Goal: Task Accomplishment & Management: Use online tool/utility

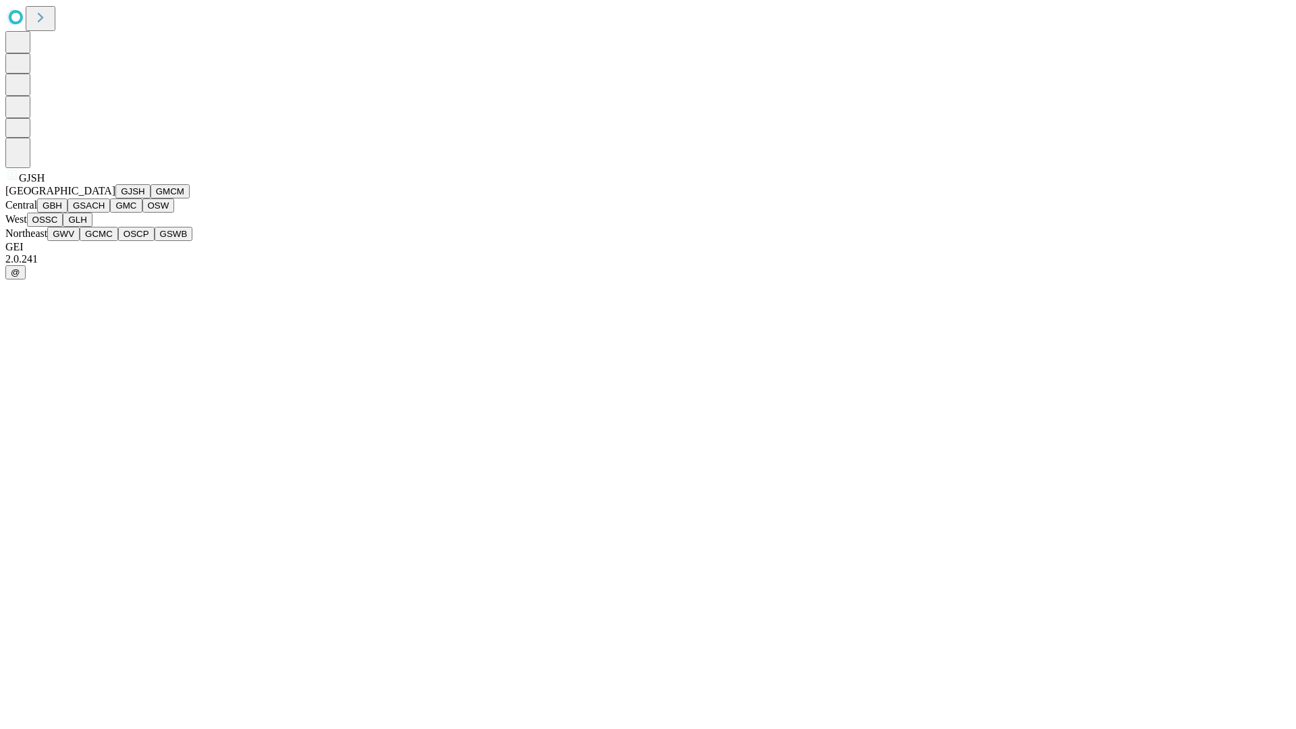
click at [115, 199] on button "GJSH" at bounding box center [132, 191] width 35 height 14
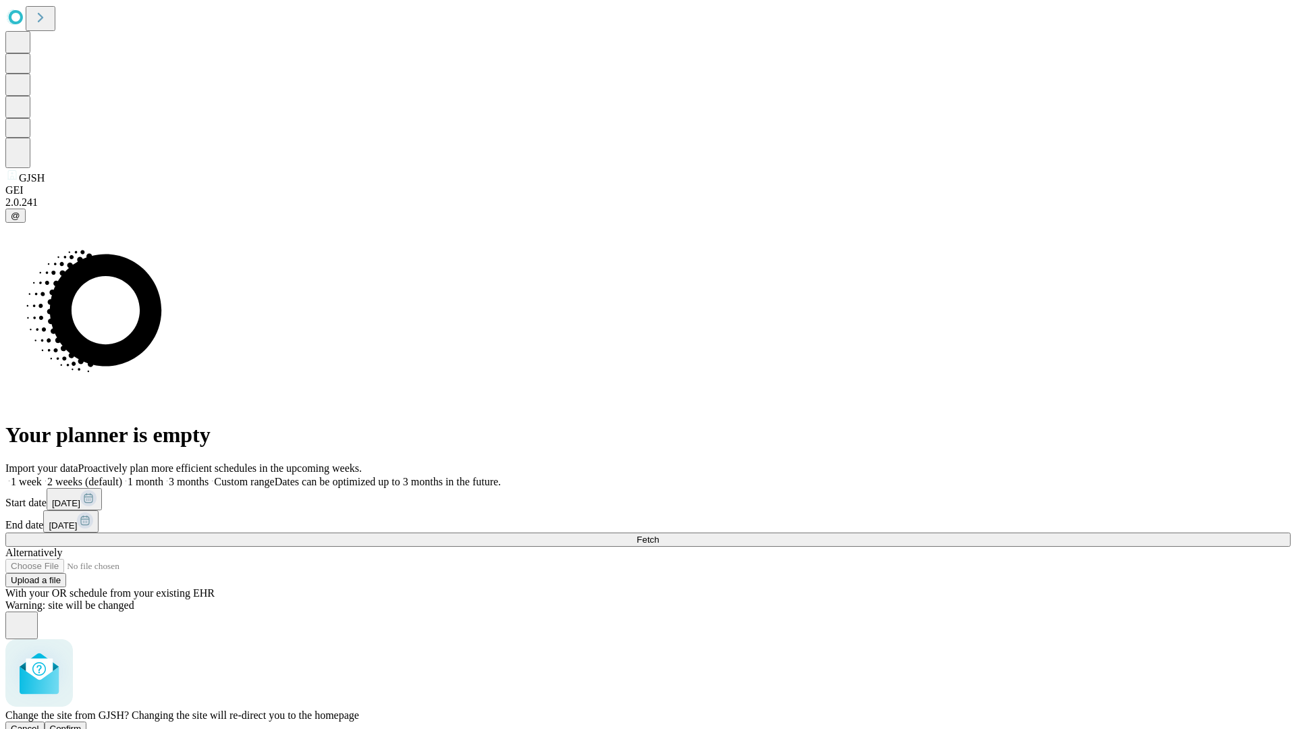
click at [82, 724] on span "Confirm" at bounding box center [66, 729] width 32 height 10
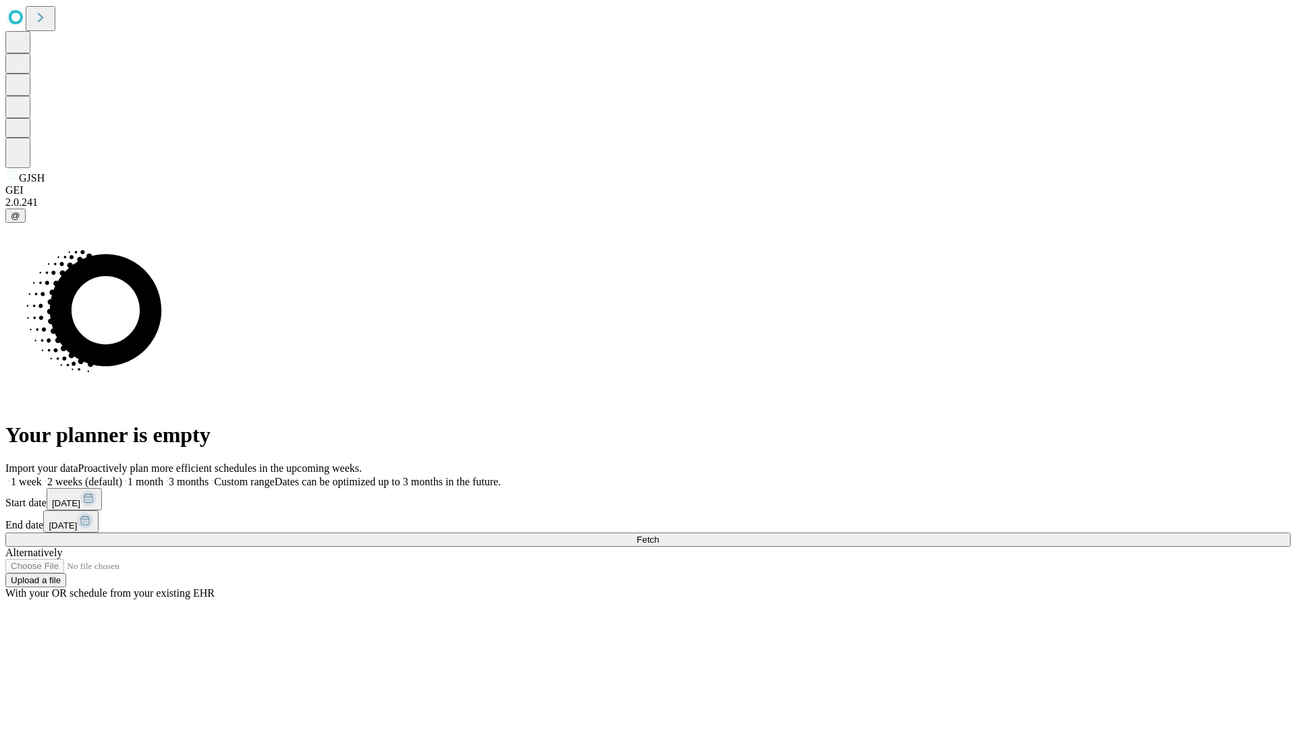
click at [163, 476] on label "1 month" at bounding box center [142, 481] width 41 height 11
click at [659, 535] on span "Fetch" at bounding box center [648, 540] width 22 height 10
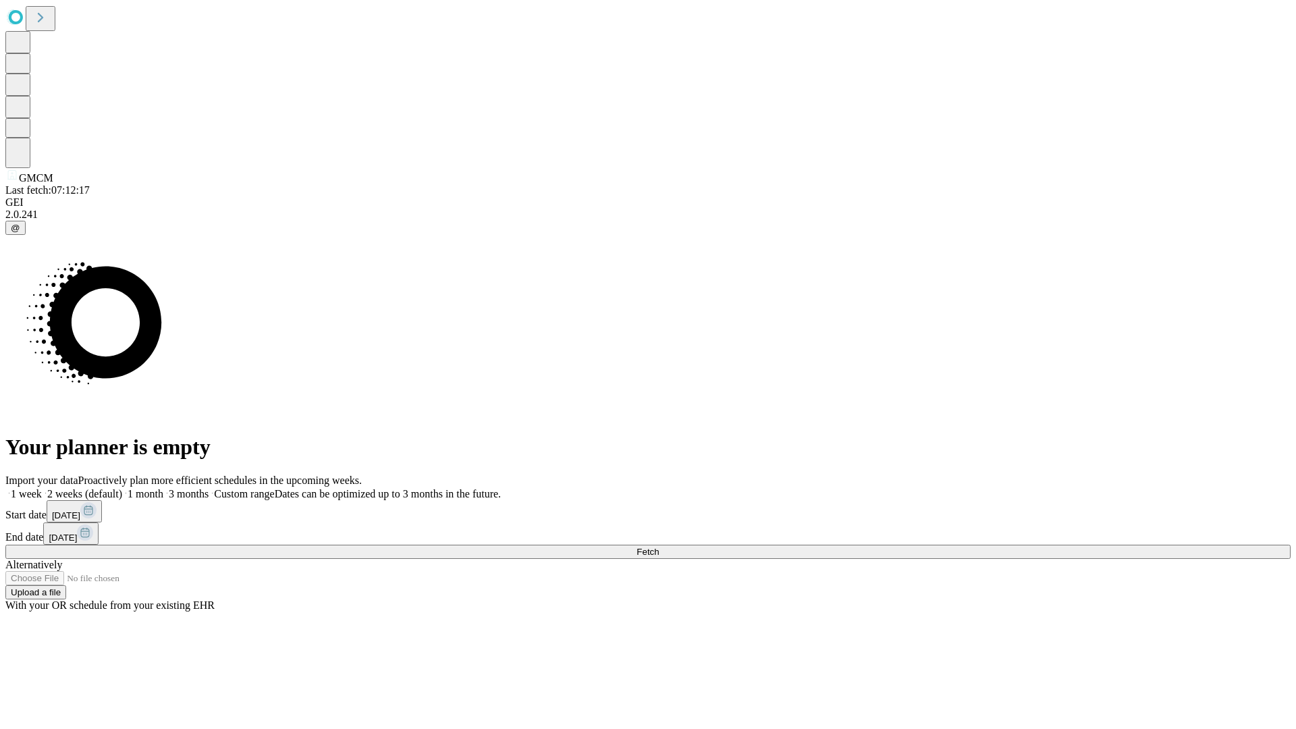
click at [163, 488] on label "1 month" at bounding box center [142, 493] width 41 height 11
click at [659, 547] on span "Fetch" at bounding box center [648, 552] width 22 height 10
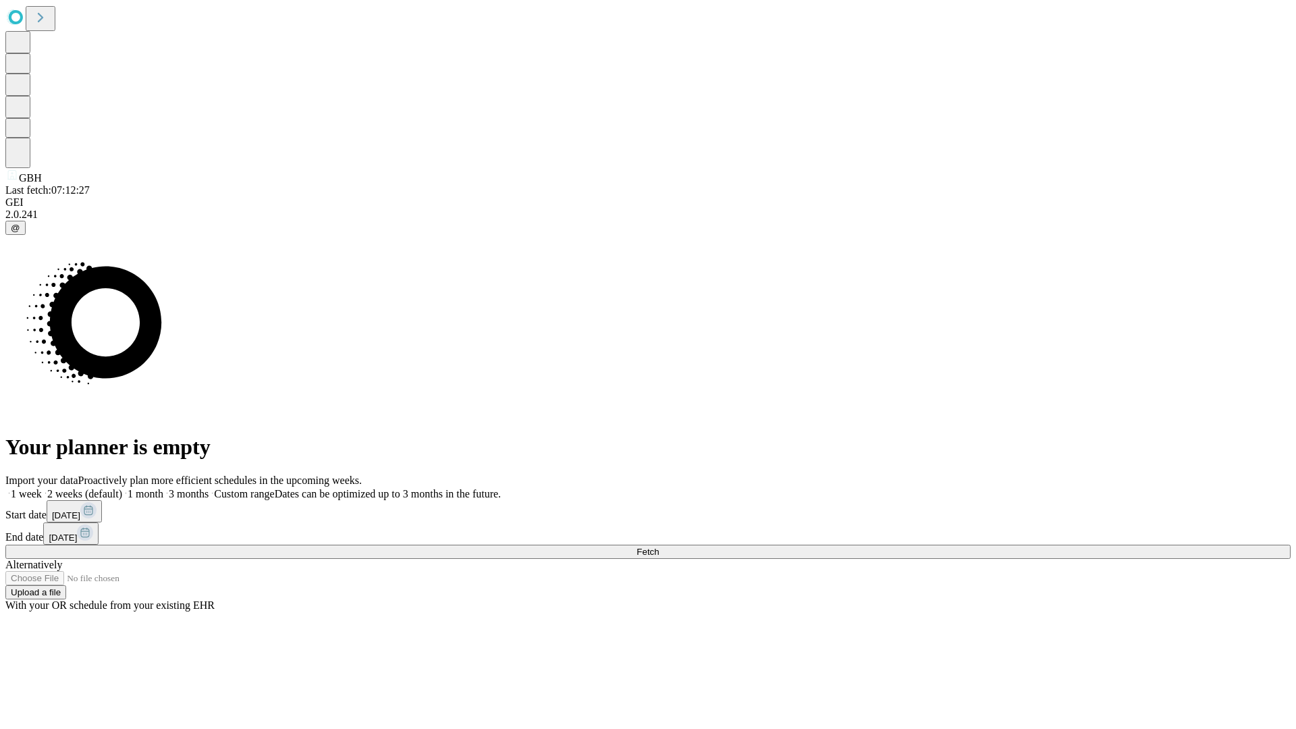
click at [659, 547] on span "Fetch" at bounding box center [648, 552] width 22 height 10
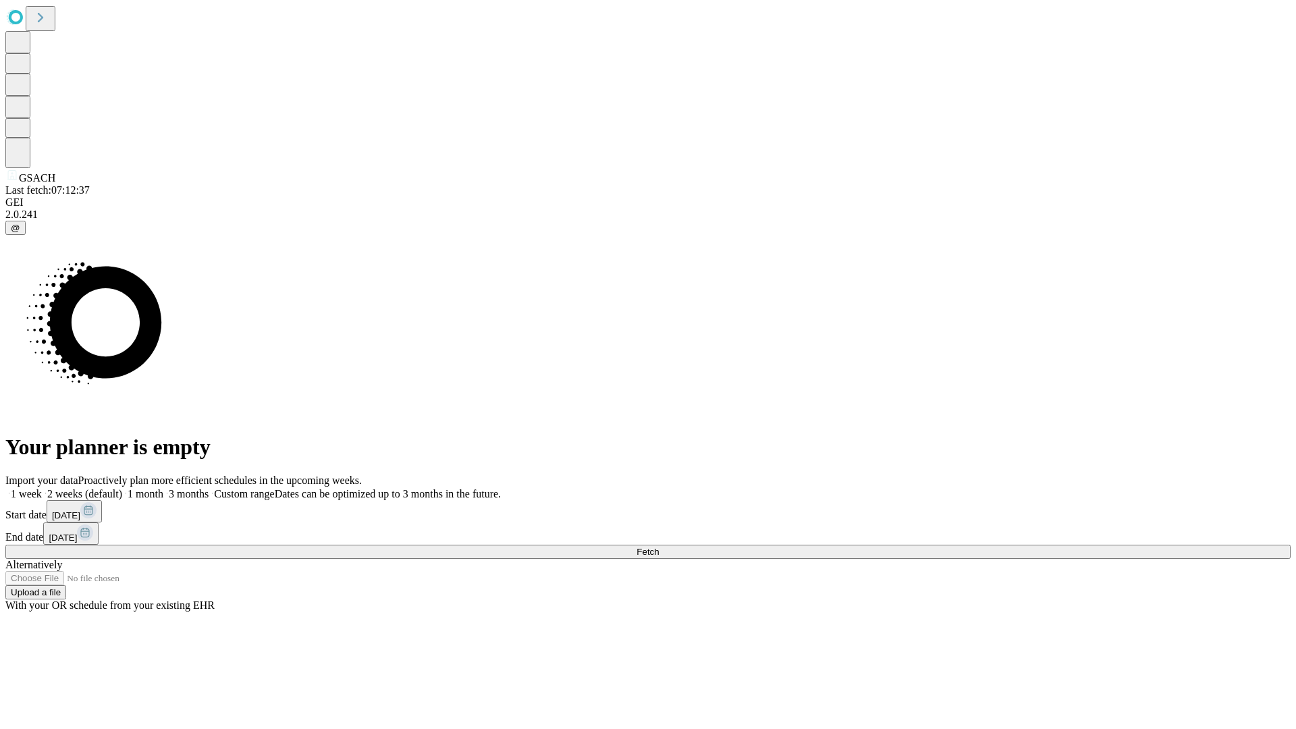
click at [163, 488] on label "1 month" at bounding box center [142, 493] width 41 height 11
click at [659, 547] on span "Fetch" at bounding box center [648, 552] width 22 height 10
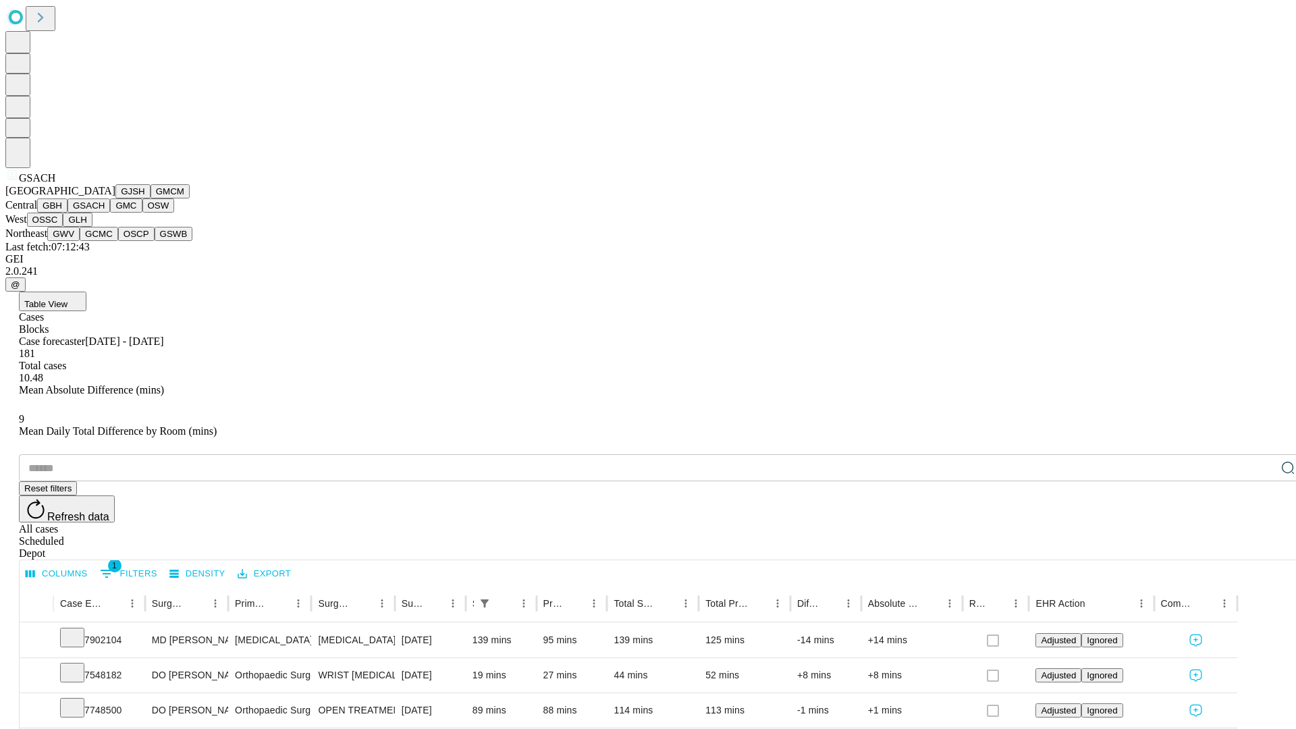
click at [110, 213] on button "GMC" at bounding box center [126, 206] width 32 height 14
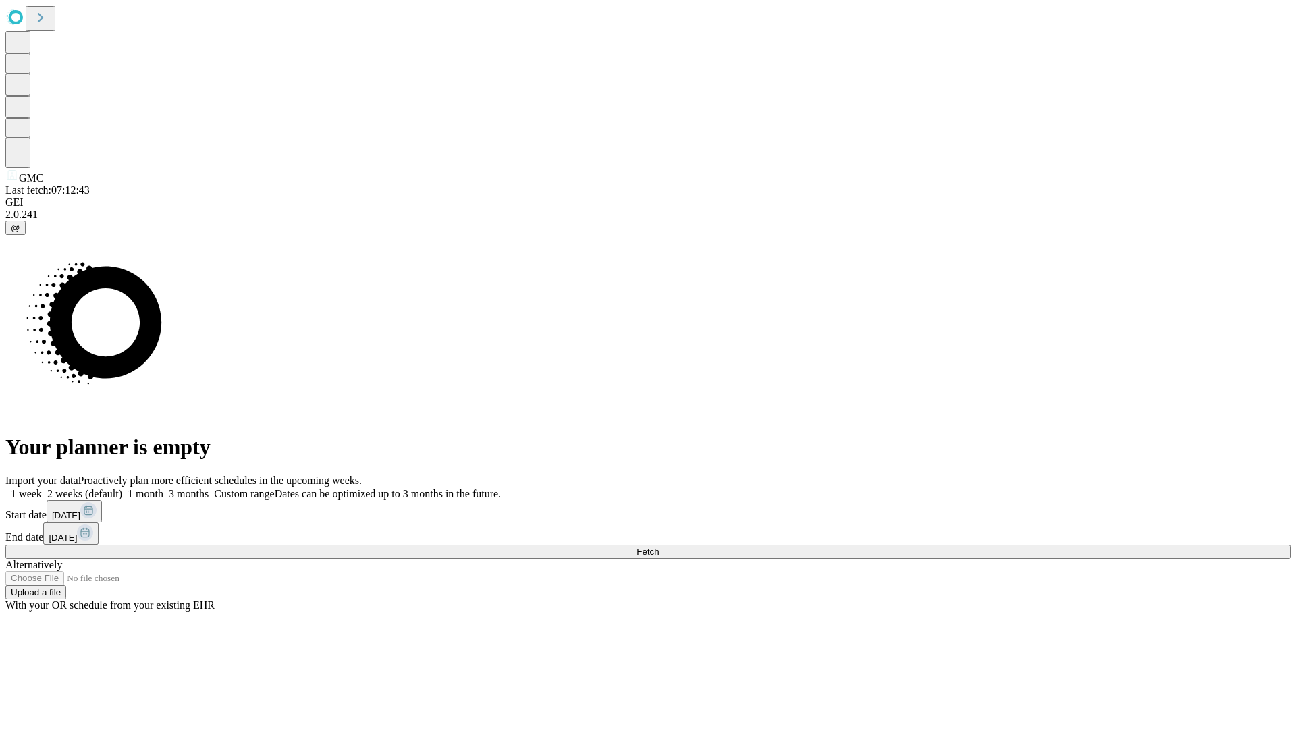
click at [163, 488] on label "1 month" at bounding box center [142, 493] width 41 height 11
click at [659, 547] on span "Fetch" at bounding box center [648, 552] width 22 height 10
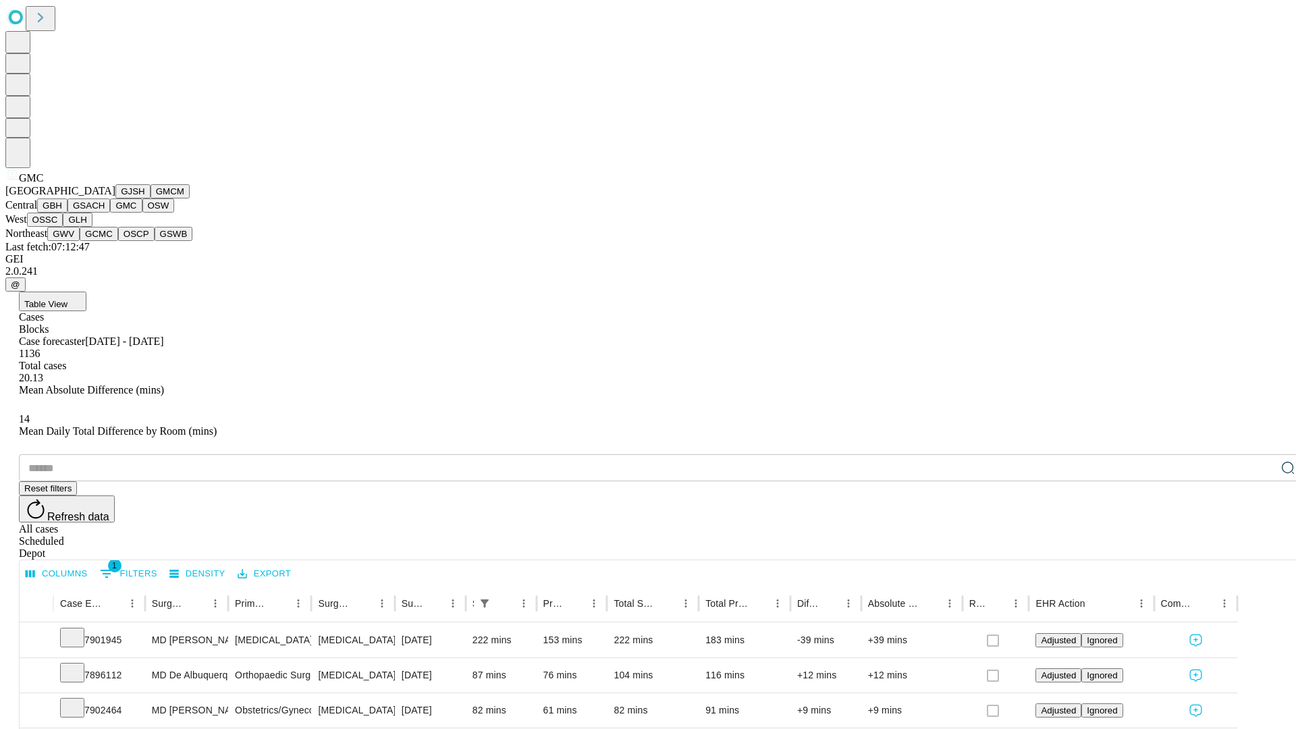
click at [142, 213] on button "OSW" at bounding box center [158, 206] width 32 height 14
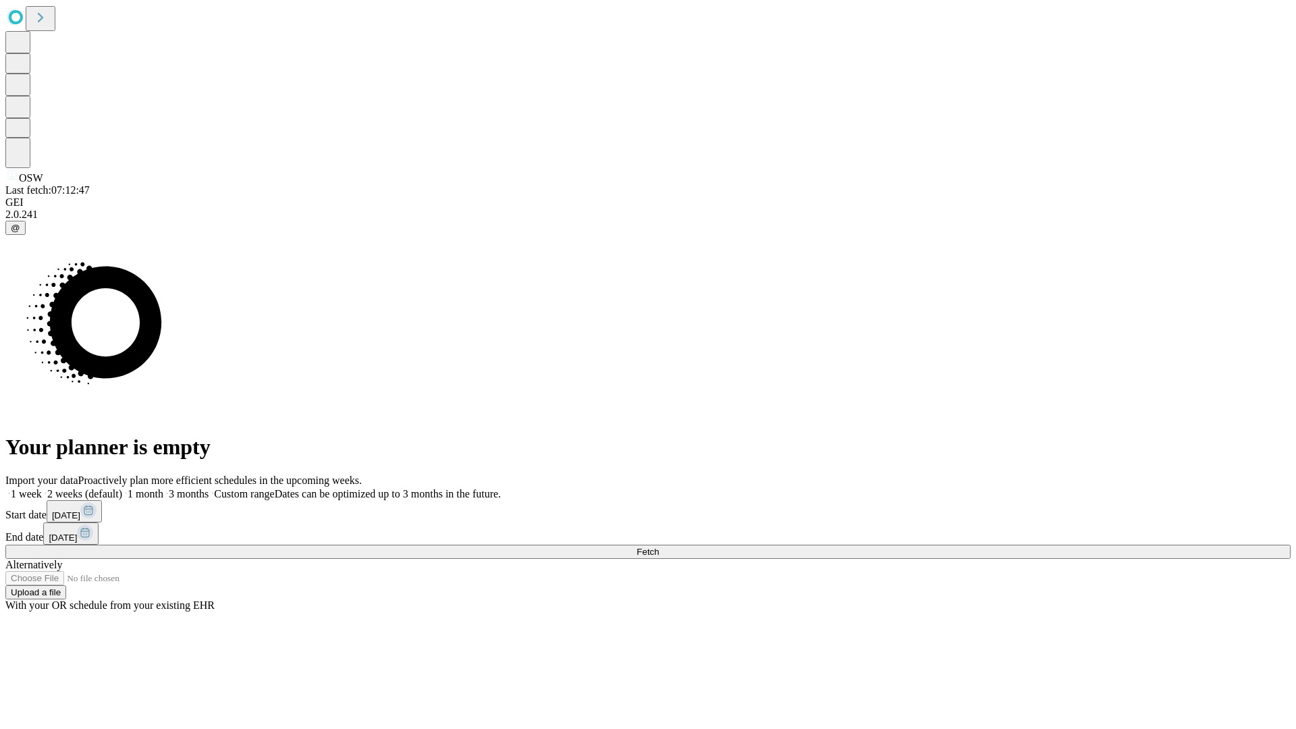
click at [163, 488] on label "1 month" at bounding box center [142, 493] width 41 height 11
click at [659, 547] on span "Fetch" at bounding box center [648, 552] width 22 height 10
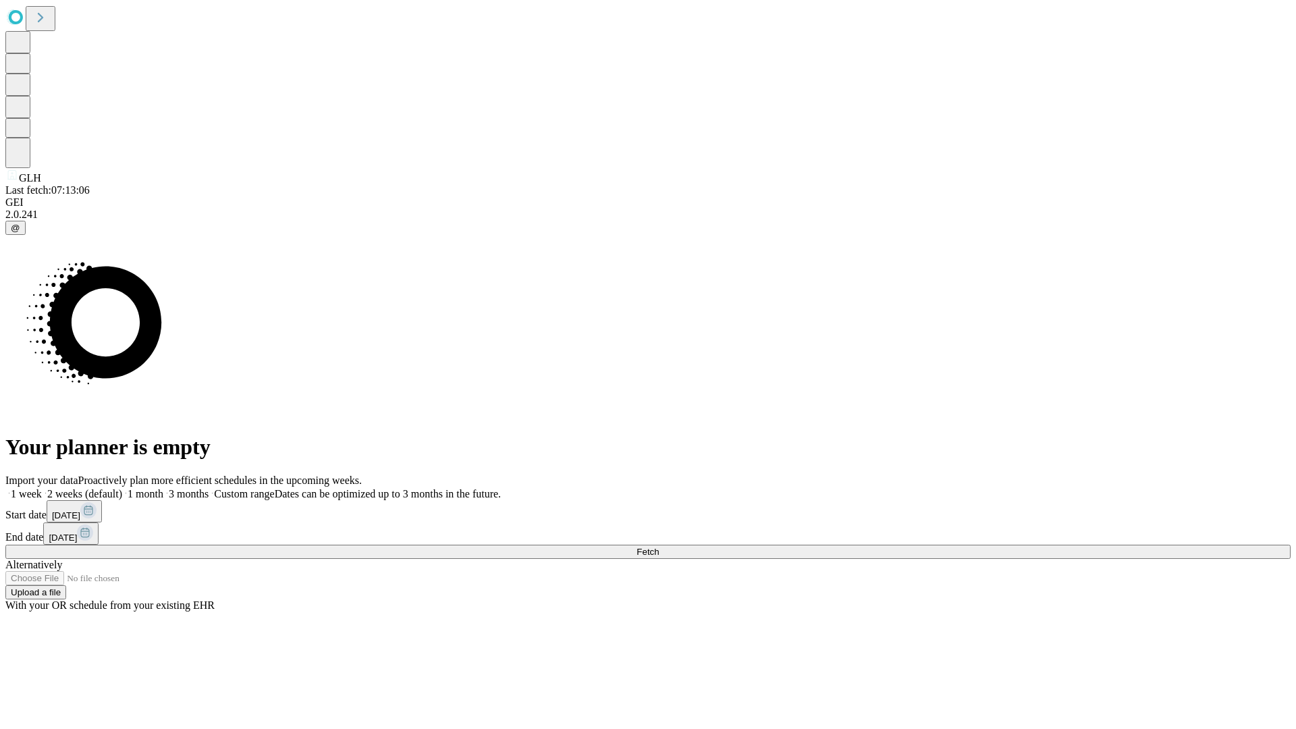
click at [659, 547] on span "Fetch" at bounding box center [648, 552] width 22 height 10
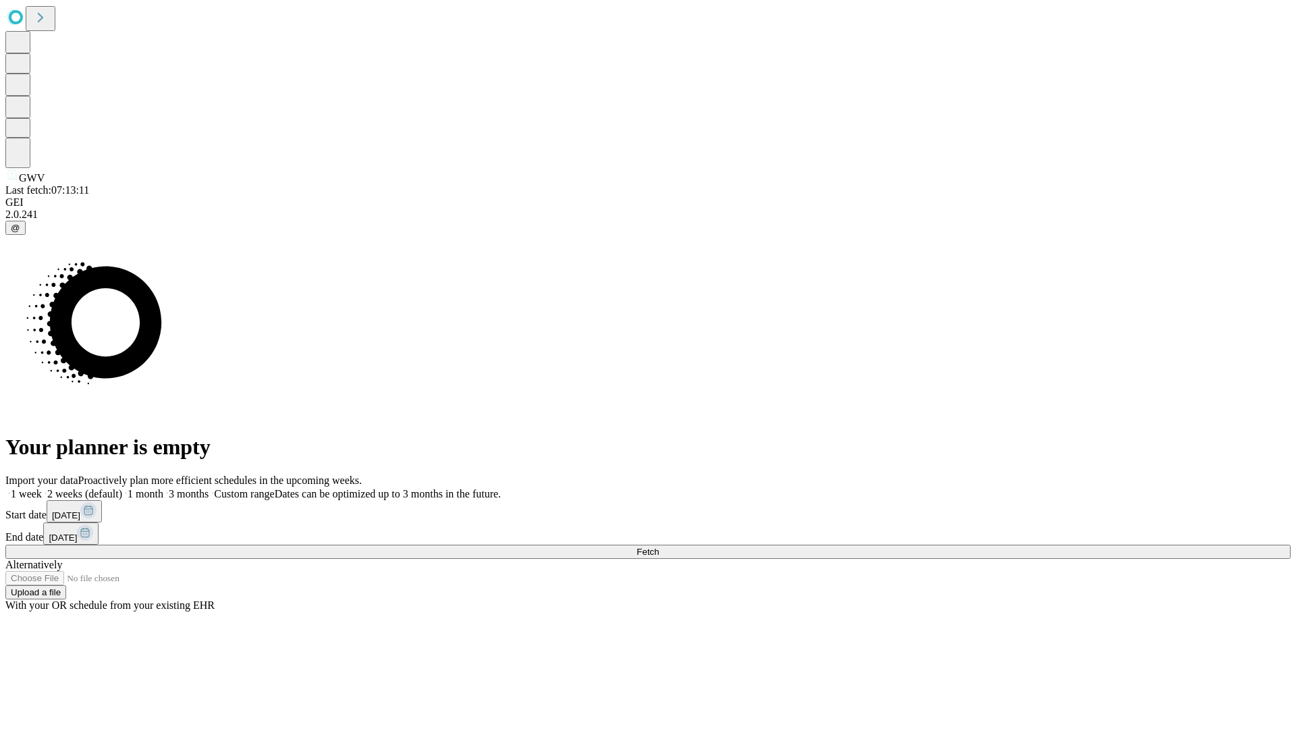
click at [163, 488] on label "1 month" at bounding box center [142, 493] width 41 height 11
click at [659, 547] on span "Fetch" at bounding box center [648, 552] width 22 height 10
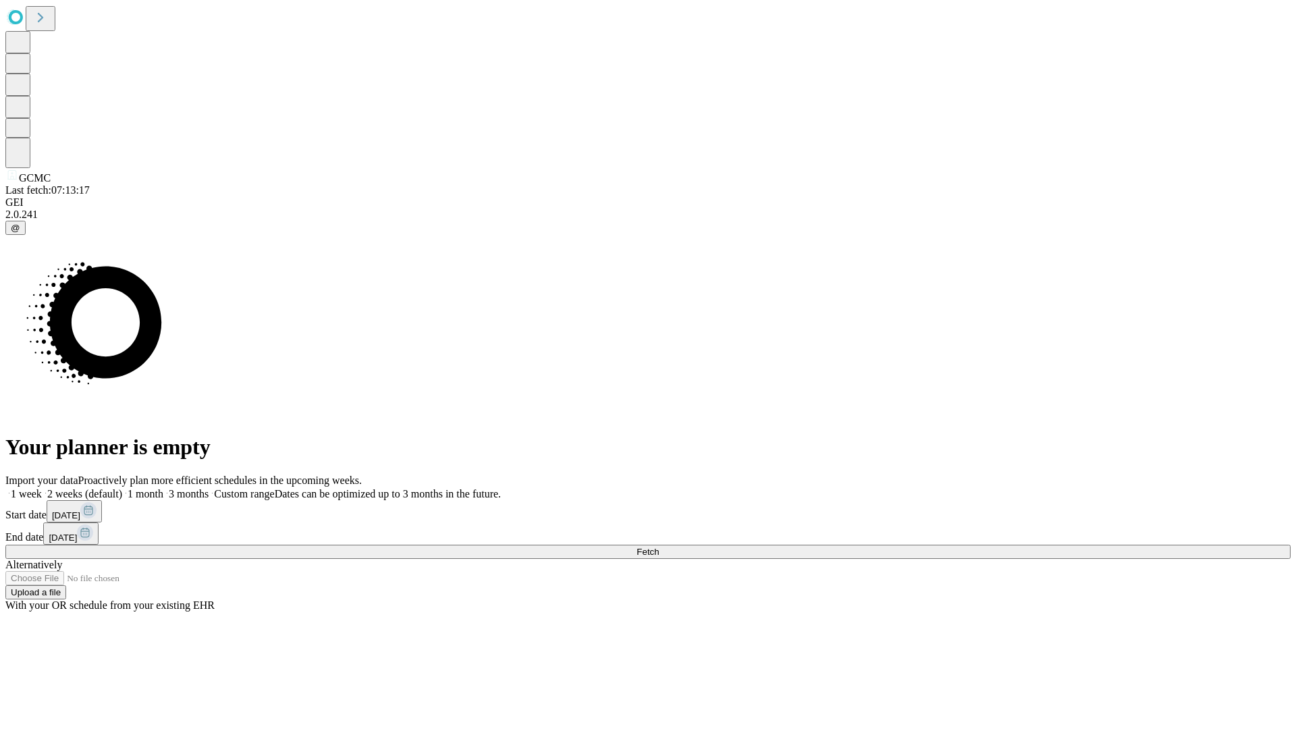
click at [163, 488] on label "1 month" at bounding box center [142, 493] width 41 height 11
click at [659, 547] on span "Fetch" at bounding box center [648, 552] width 22 height 10
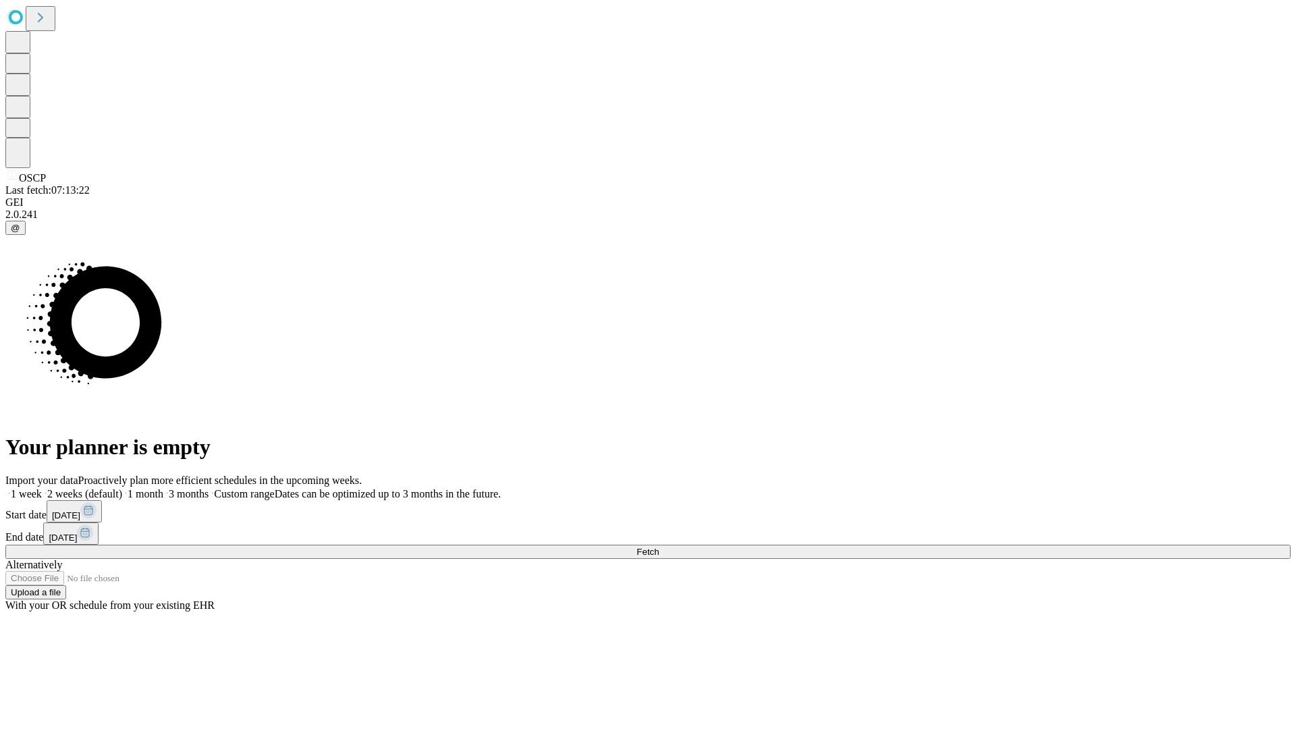
click at [163, 488] on label "1 month" at bounding box center [142, 493] width 41 height 11
click at [659, 547] on span "Fetch" at bounding box center [648, 552] width 22 height 10
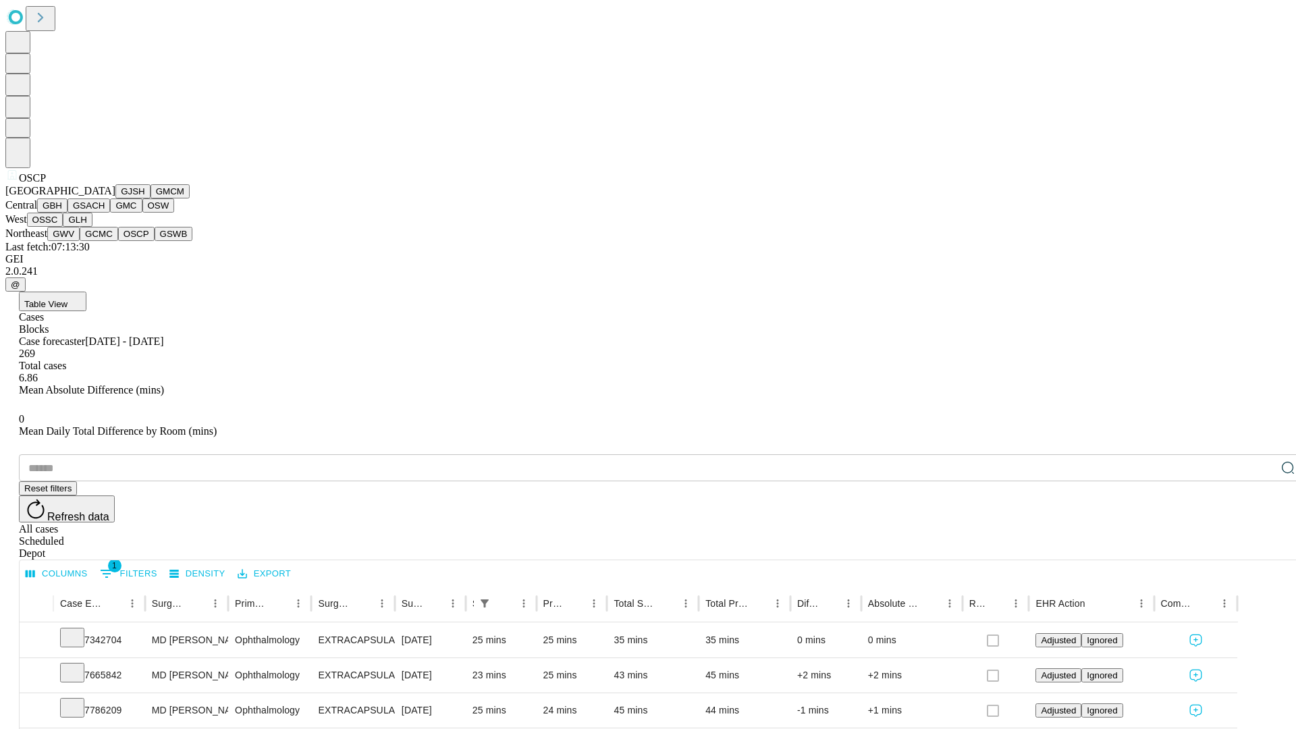
click at [155, 241] on button "GSWB" at bounding box center [174, 234] width 38 height 14
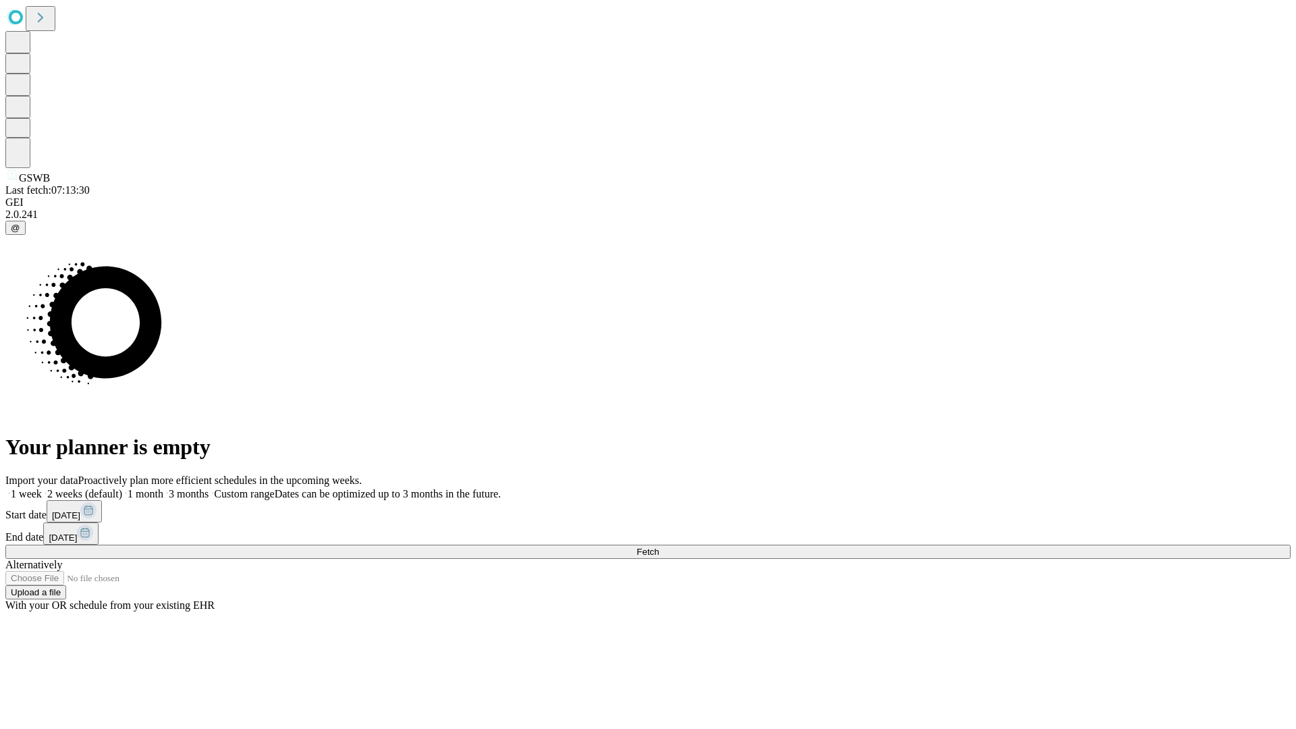
click at [163, 488] on label "1 month" at bounding box center [142, 493] width 41 height 11
click at [659, 547] on span "Fetch" at bounding box center [648, 552] width 22 height 10
